Goal: Information Seeking & Learning: Learn about a topic

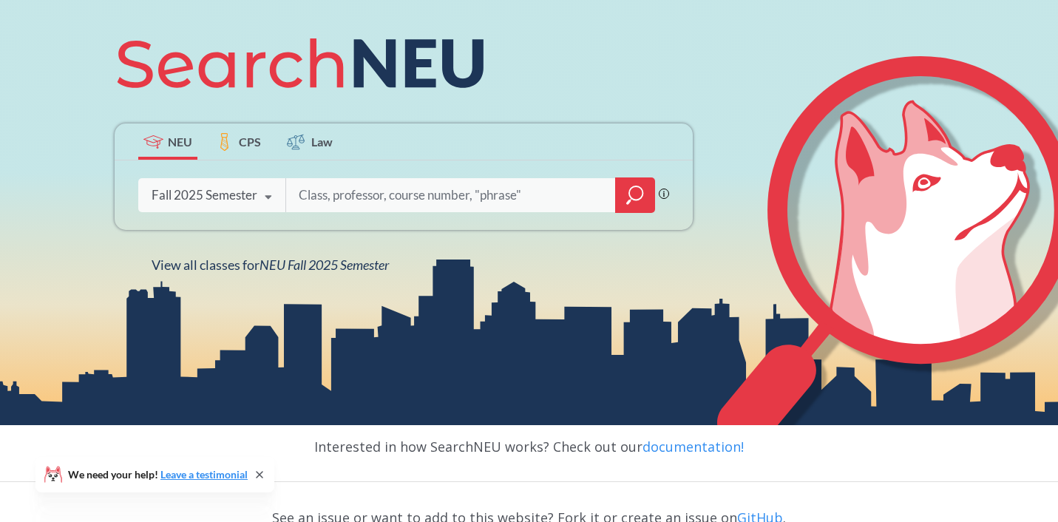
scroll to position [181, 0]
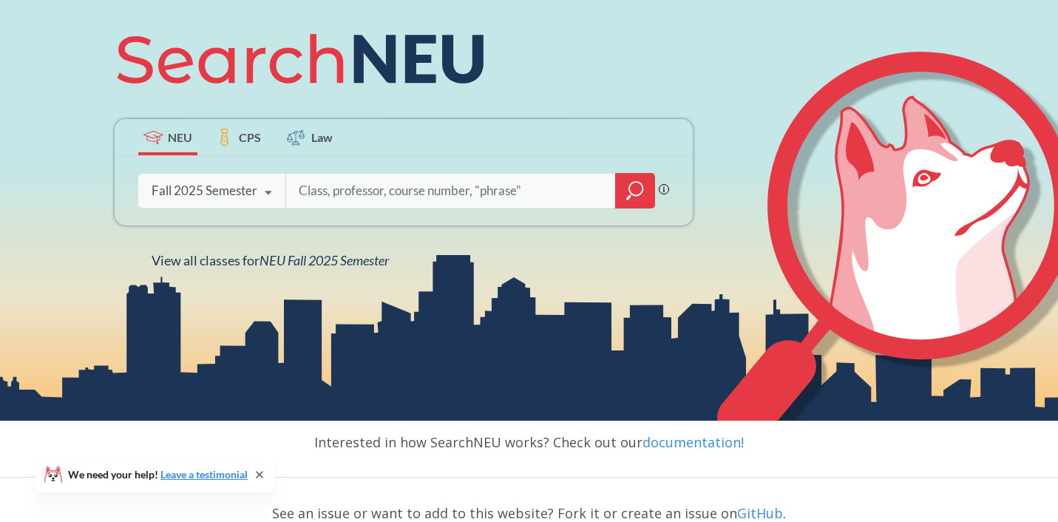
click at [258, 473] on icon at bounding box center [260, 475] width 12 height 12
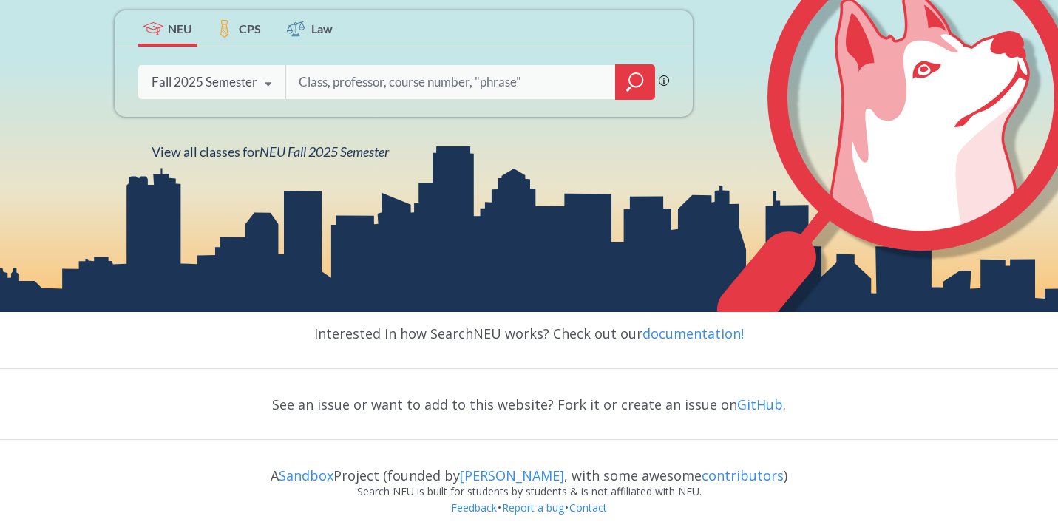
scroll to position [306, 0]
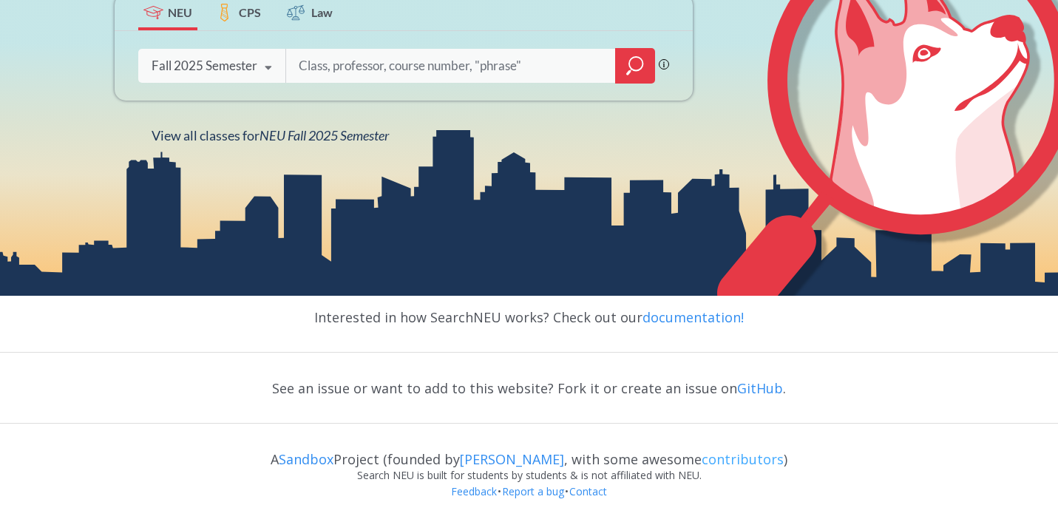
click at [708, 456] on link "contributors" at bounding box center [743, 459] width 82 height 18
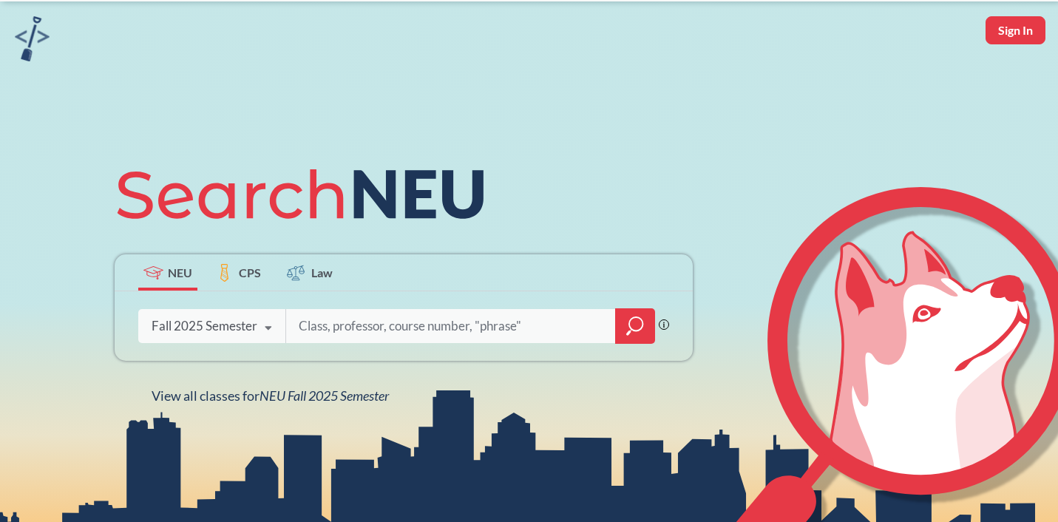
scroll to position [0, 0]
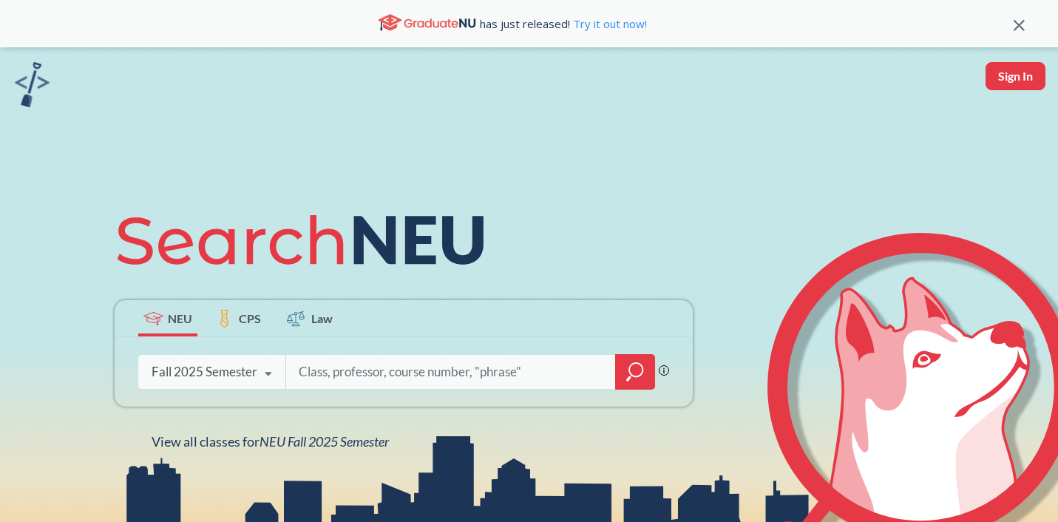
click at [318, 368] on input "search" at bounding box center [451, 371] width 308 height 31
type input "i"
type input "interactio"
click at [1006, 74] on button "Sign In" at bounding box center [1016, 76] width 60 height 28
select select "US"
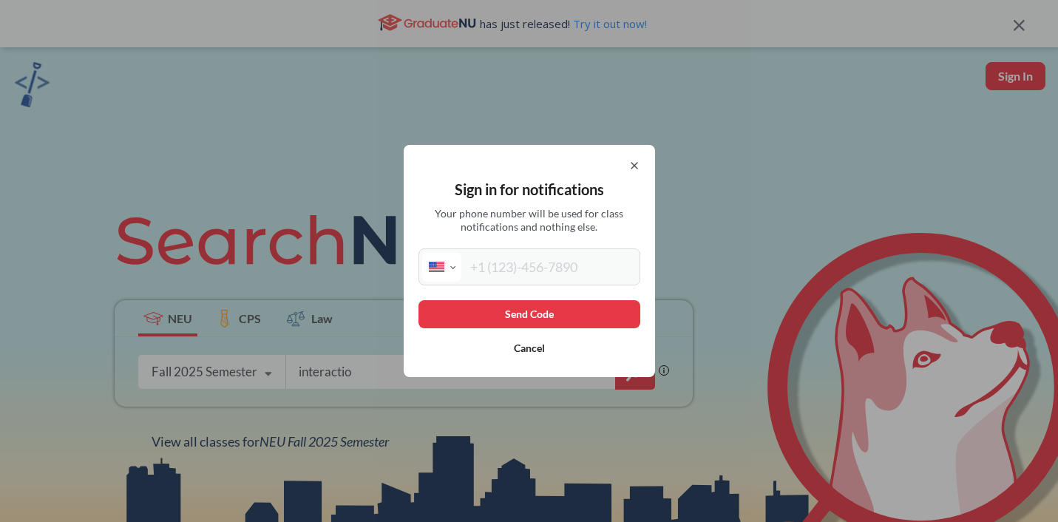
click at [631, 161] on icon at bounding box center [635, 166] width 12 height 12
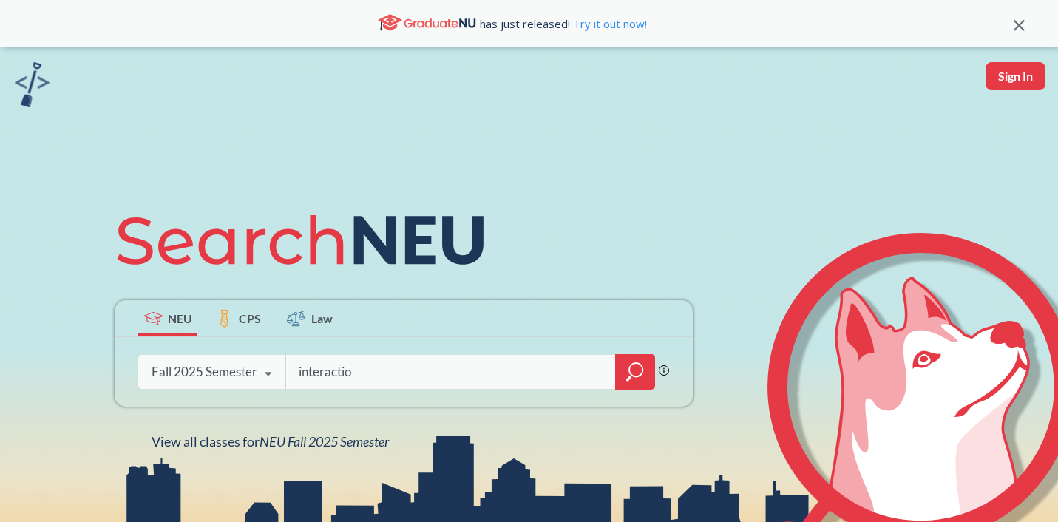
click at [356, 374] on input "interactio" at bounding box center [451, 371] width 308 height 31
type input "interaction design"
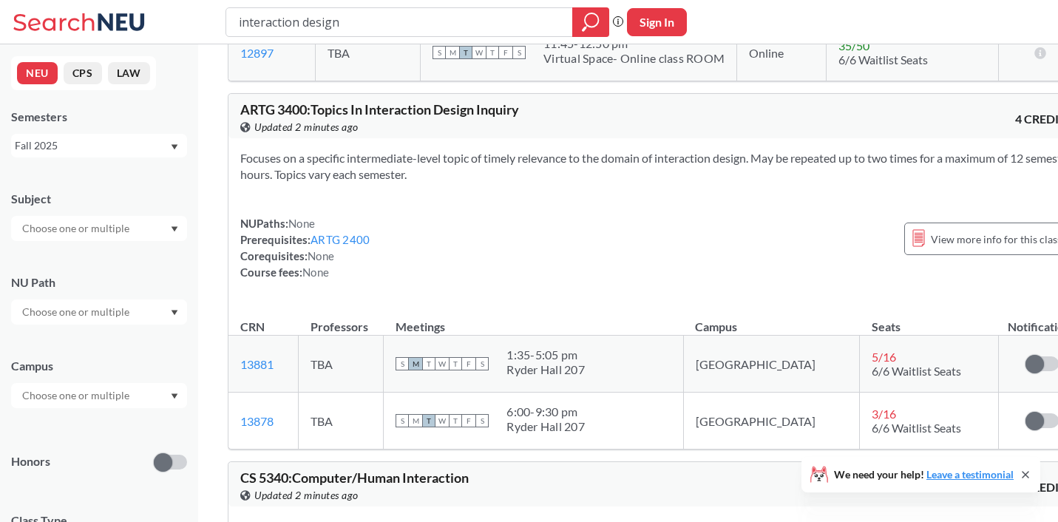
scroll to position [732, 0]
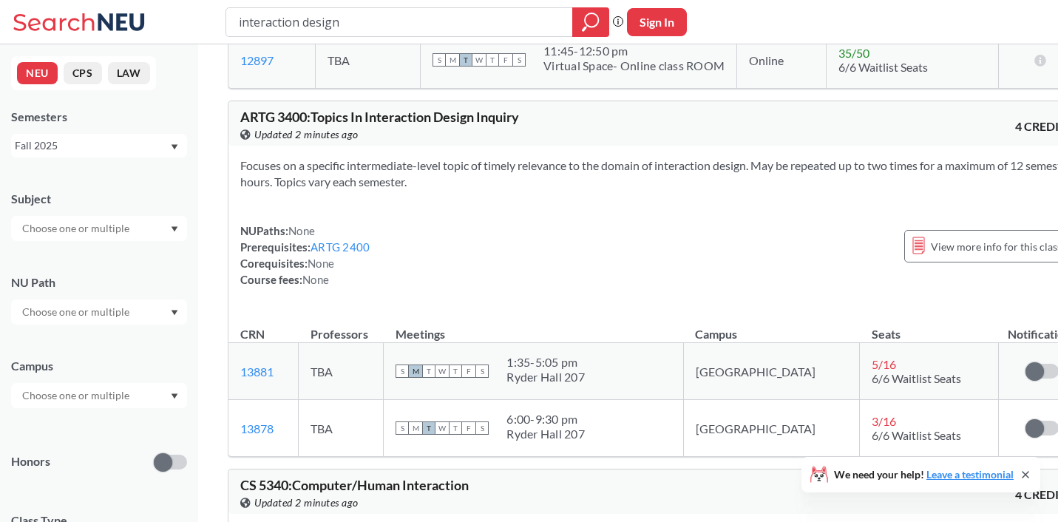
click at [626, 286] on div "NUPaths: None Prerequisites: ARTG 2400 Corequisites: None Course fees: None Vie…" at bounding box center [656, 255] width 833 height 65
